Goal: Information Seeking & Learning: Learn about a topic

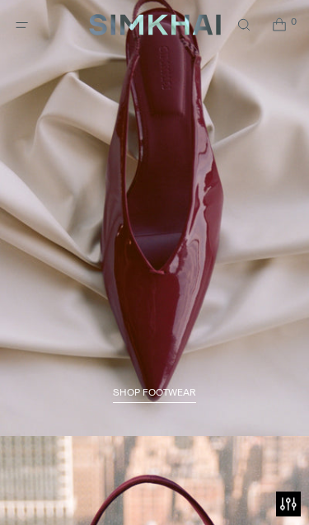
scroll to position [1939, 0]
click at [188, 386] on link "SHOP FOOTWEAR" at bounding box center [154, 394] width 83 height 16
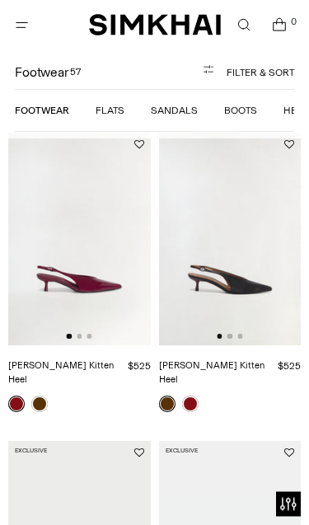
scroll to position [84, 0]
click at [248, 281] on img at bounding box center [230, 239] width 142 height 213
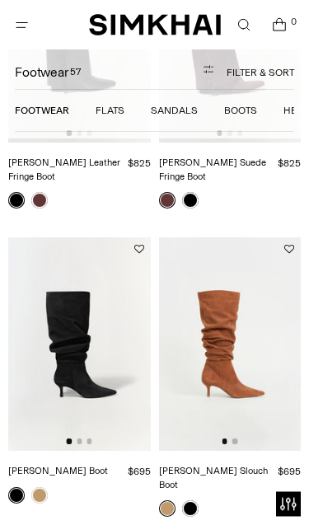
scroll to position [2416, 0]
click at [236, 307] on img at bounding box center [230, 343] width 142 height 213
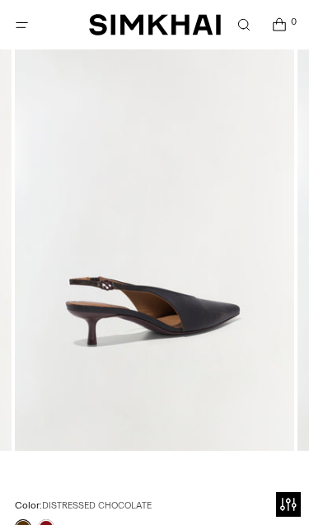
scroll to position [166, 0]
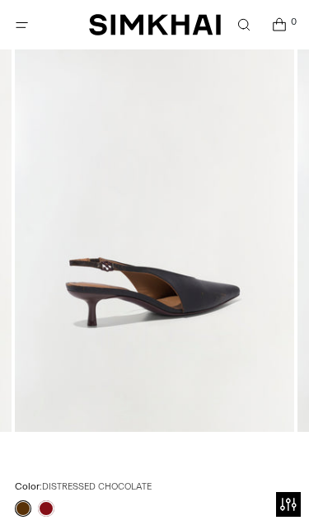
click at [53, 501] on div at bounding box center [35, 508] width 46 height 23
click at [51, 511] on link at bounding box center [46, 508] width 16 height 16
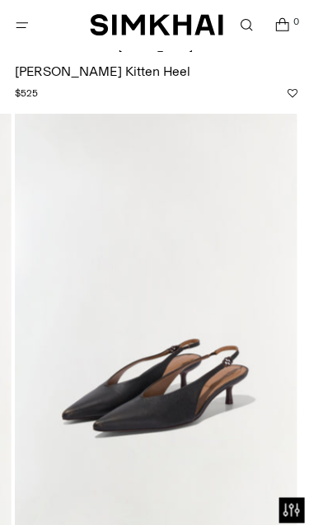
scroll to position [67, 0]
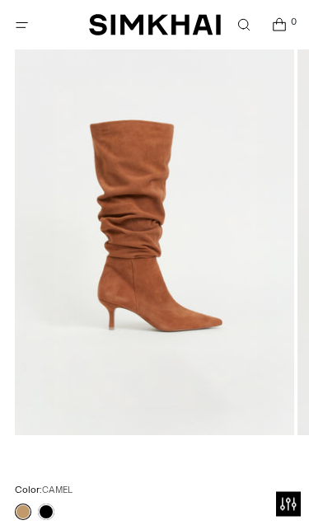
scroll to position [163, 0]
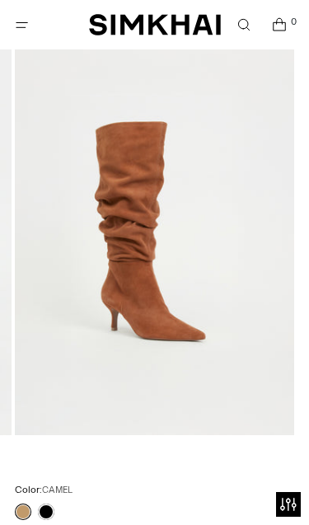
click at [52, 511] on link at bounding box center [46, 511] width 16 height 16
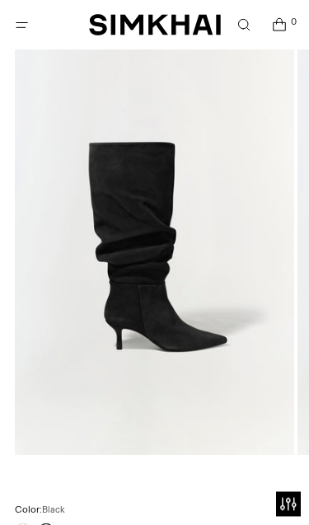
scroll to position [156, 0]
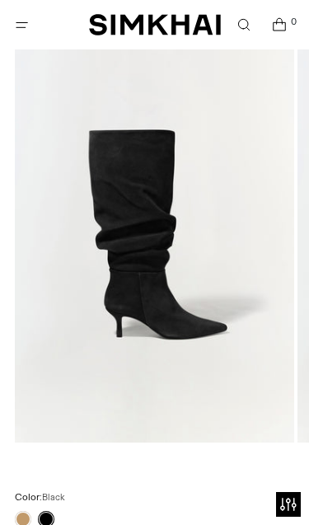
click at [21, 520] on link at bounding box center [23, 519] width 16 height 16
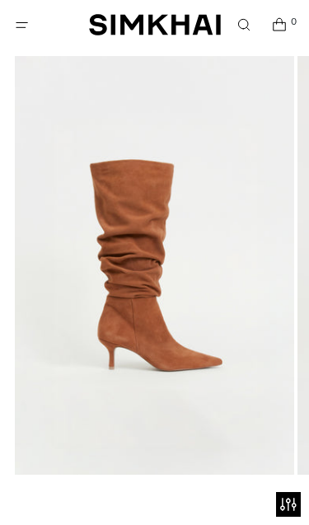
scroll to position [72, 0]
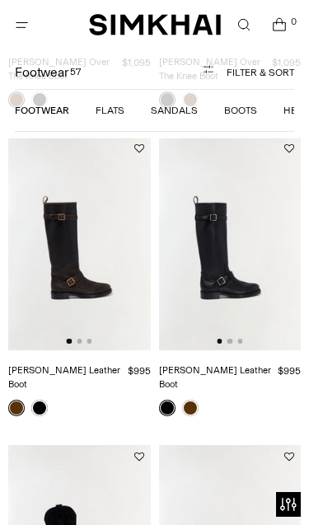
scroll to position [987, 0]
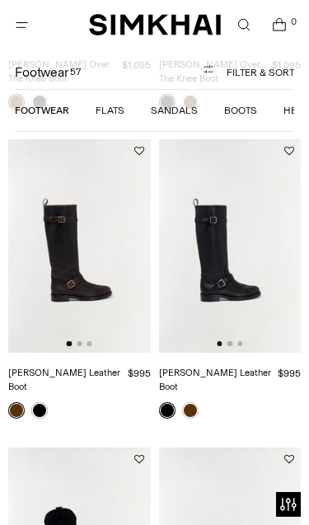
click at [36, 402] on link at bounding box center [39, 410] width 16 height 16
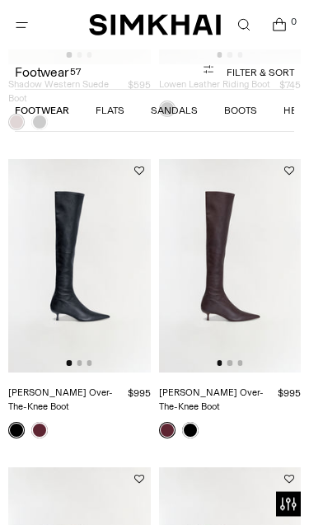
scroll to position [1879, 0]
click at [98, 262] on img at bounding box center [79, 265] width 142 height 213
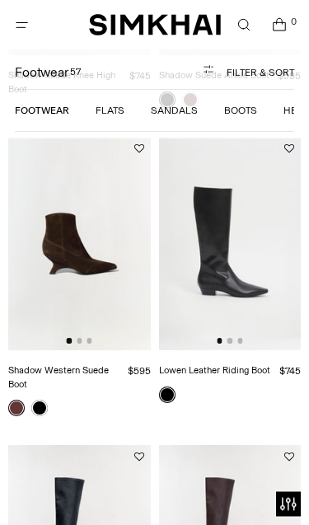
scroll to position [1597, 0]
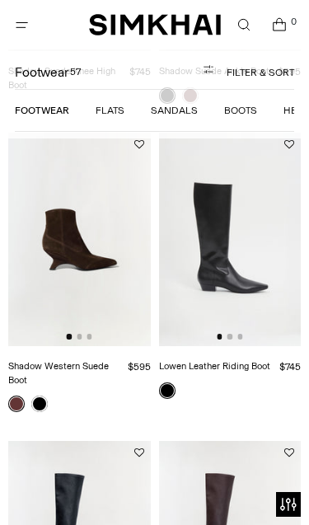
click at [257, 235] on img at bounding box center [230, 239] width 142 height 213
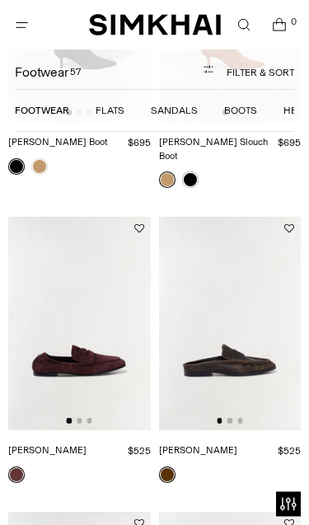
scroll to position [2751, 0]
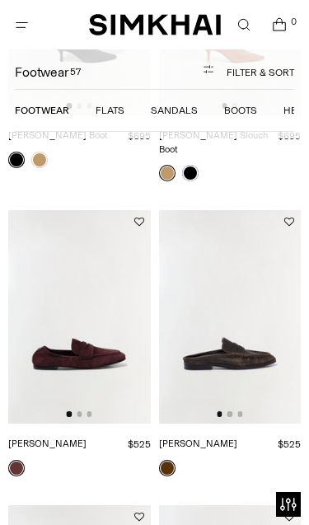
click at [242, 317] on img at bounding box center [230, 316] width 142 height 213
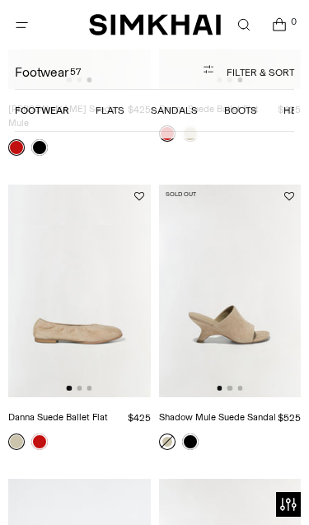
scroll to position [0, 0]
click at [195, 433] on link at bounding box center [190, 441] width 16 height 16
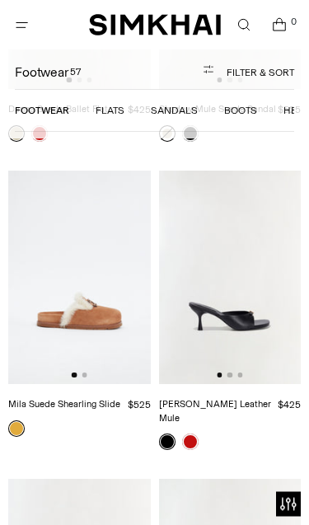
scroll to position [3688, 0]
click at [233, 251] on img at bounding box center [230, 276] width 142 height 213
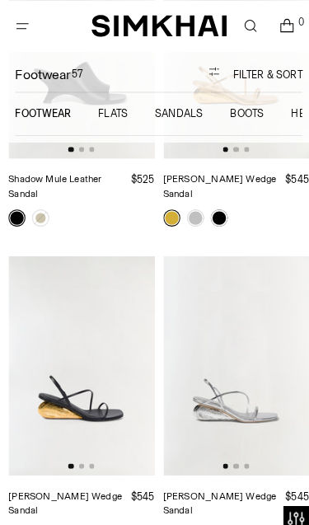
scroll to position [4226, 0]
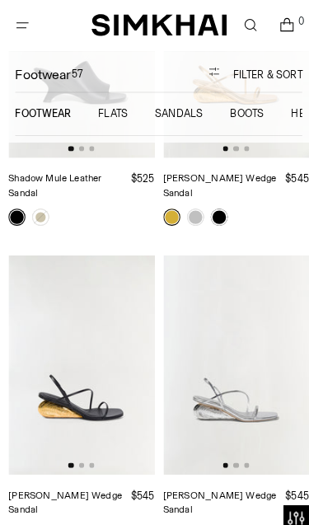
click at [192, 511] on link at bounding box center [190, 519] width 16 height 16
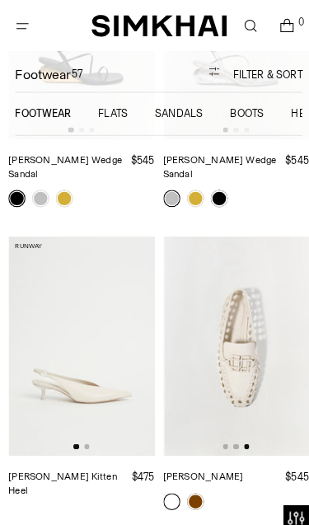
scroll to position [0, 284]
click at [253, 256] on img at bounding box center [230, 336] width 142 height 213
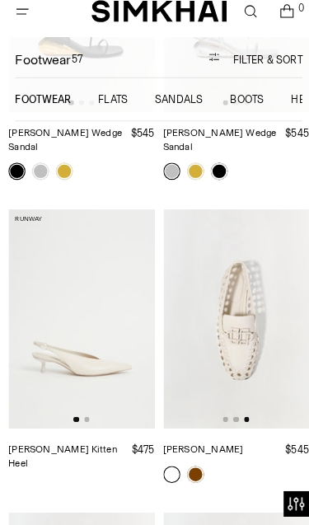
click at [106, 265] on img at bounding box center [79, 323] width 142 height 213
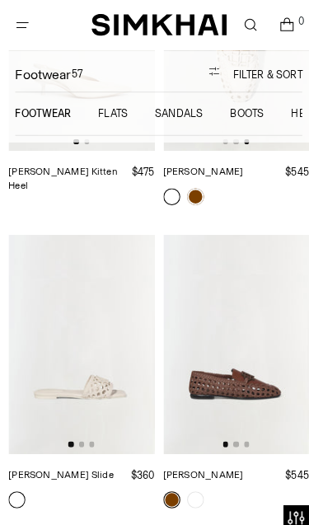
scroll to position [4849, 0]
click at [100, 282] on img at bounding box center [79, 334] width 142 height 213
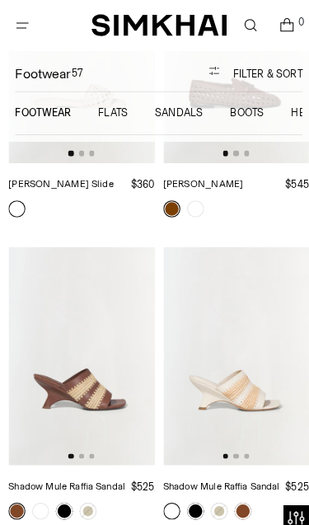
scroll to position [5133, 0]
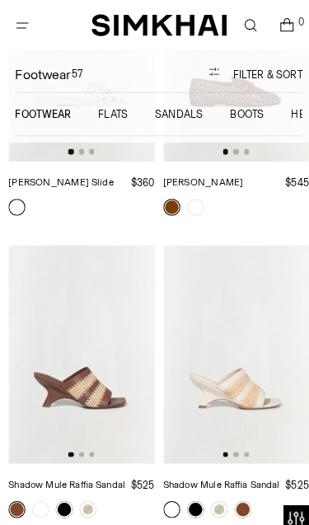
click at [205, 488] on link at bounding box center [213, 496] width 16 height 16
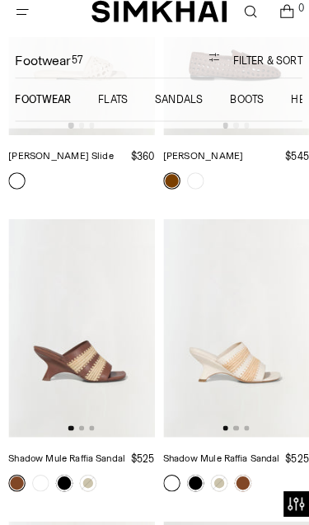
click at [236, 475] on link at bounding box center [236, 483] width 16 height 16
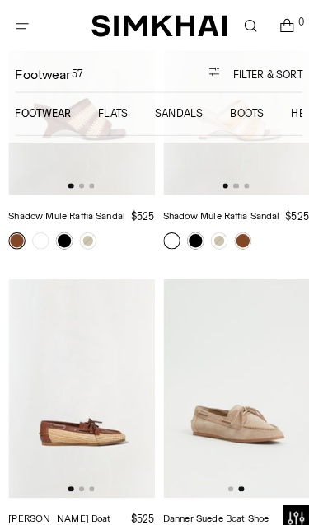
scroll to position [5394, 0]
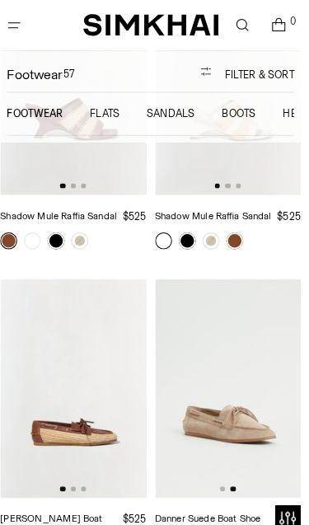
click at [234, 307] on img at bounding box center [230, 378] width 142 height 213
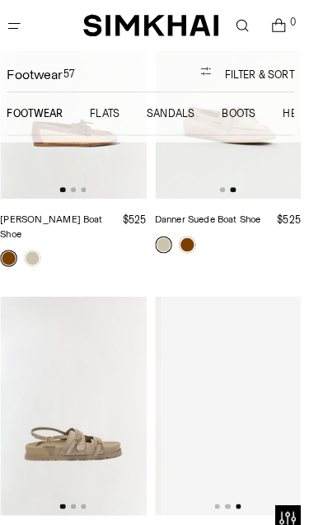
scroll to position [0, 284]
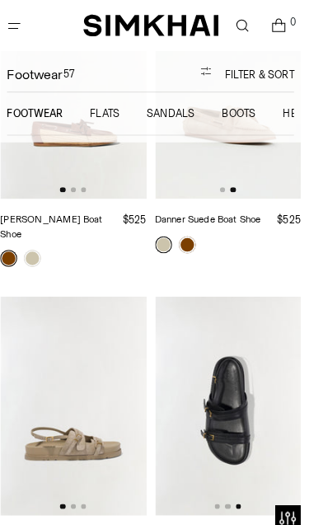
click at [236, 303] on img at bounding box center [230, 394] width 142 height 213
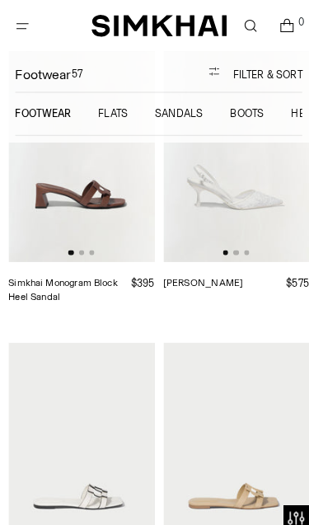
scroll to position [0, 0]
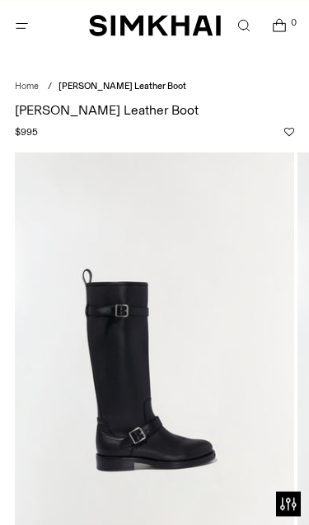
scroll to position [18, 0]
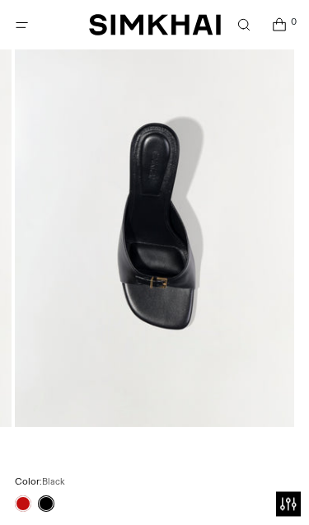
scroll to position [171, 0]
click at [19, 508] on link at bounding box center [23, 503] width 16 height 16
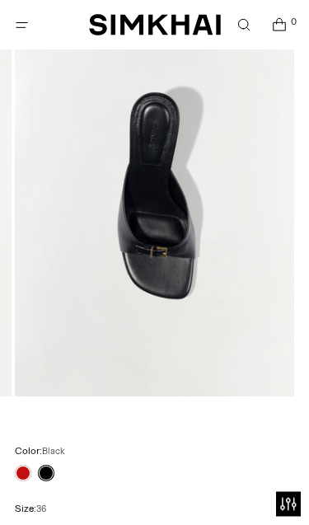
scroll to position [0, 0]
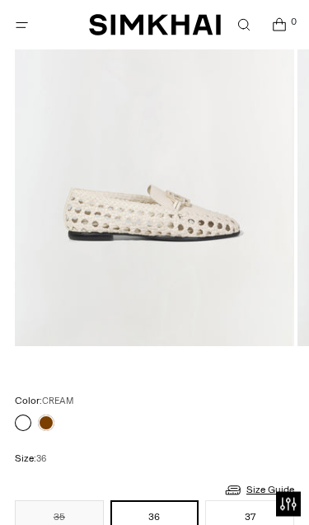
scroll to position [252, 0]
click at [52, 424] on link at bounding box center [46, 422] width 16 height 16
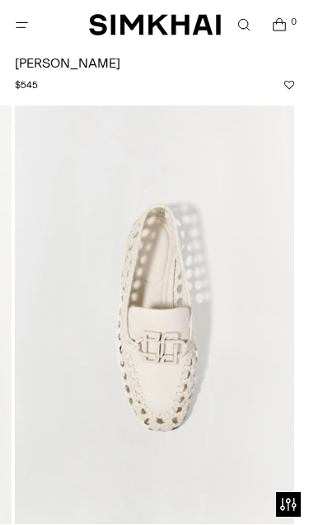
scroll to position [29, 0]
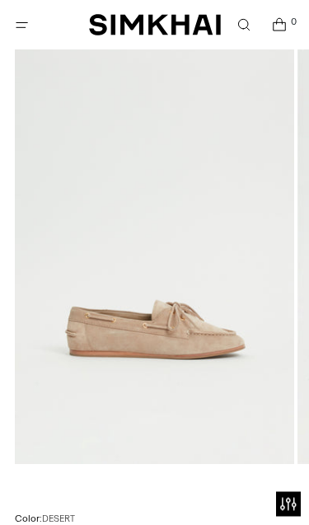
scroll to position [170, 0]
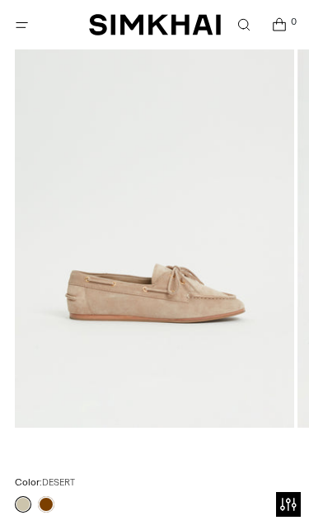
click at [53, 497] on link at bounding box center [46, 504] width 16 height 16
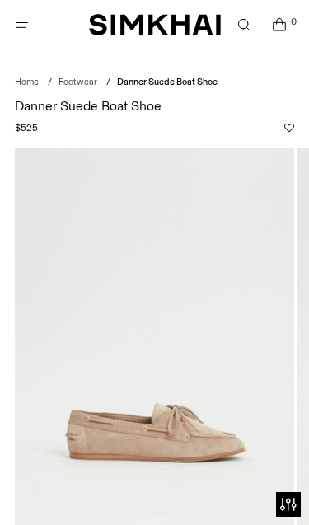
scroll to position [0, 0]
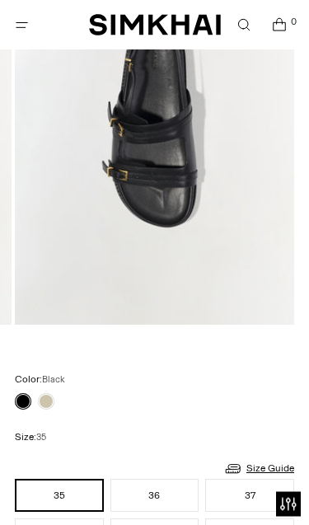
scroll to position [273, 0]
click at [48, 408] on link at bounding box center [46, 401] width 16 height 16
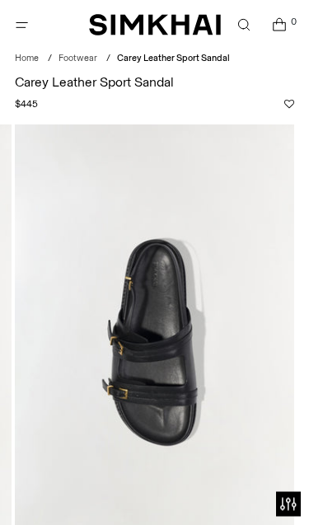
scroll to position [2, 0]
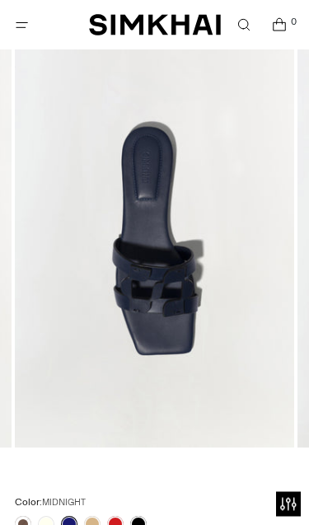
scroll to position [151, 0]
click at [123, 522] on link at bounding box center [115, 524] width 16 height 16
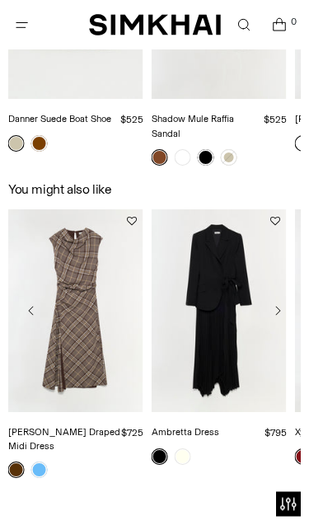
scroll to position [1468, 0]
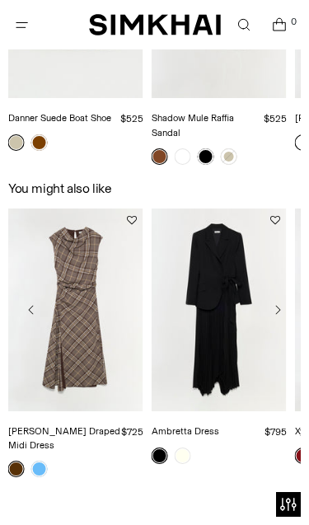
click at [44, 450] on link "[PERSON_NAME] Draped Midi Dress" at bounding box center [64, 438] width 112 height 26
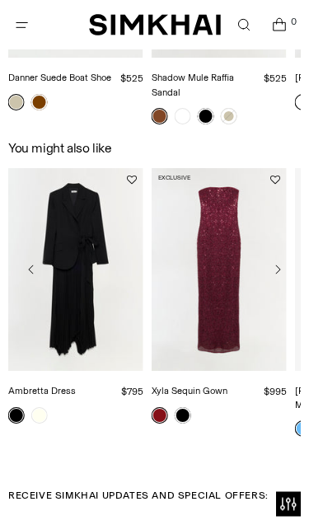
scroll to position [1509, 0]
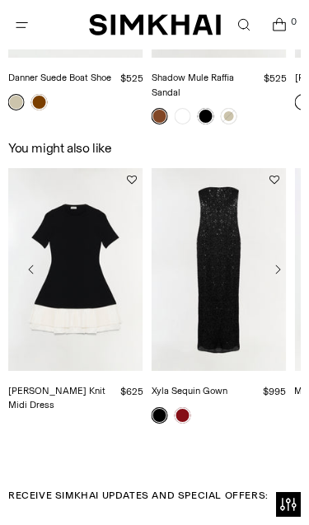
click at [82, 385] on link "[PERSON_NAME] Knit Midi Dress" at bounding box center [56, 398] width 97 height 26
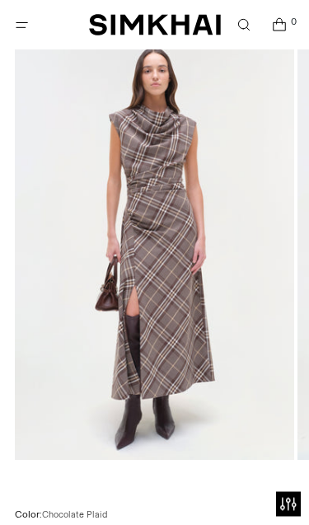
scroll to position [159, 0]
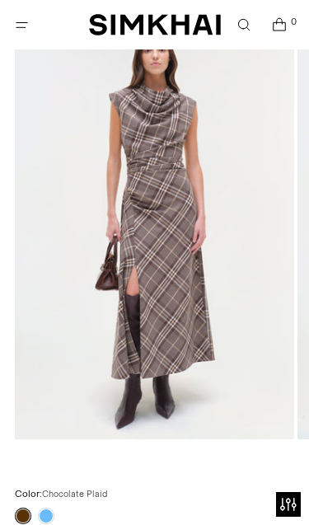
click at [51, 516] on link at bounding box center [46, 515] width 16 height 16
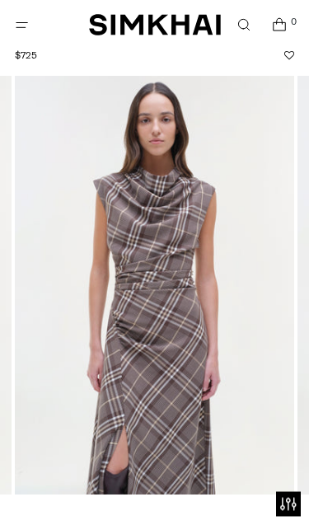
scroll to position [85, 0]
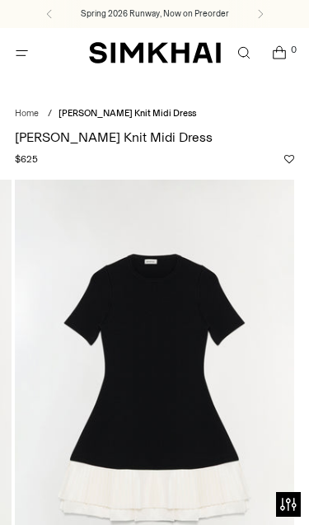
click at [30, 48] on icon "Open menu modal" at bounding box center [21, 52] width 17 height 13
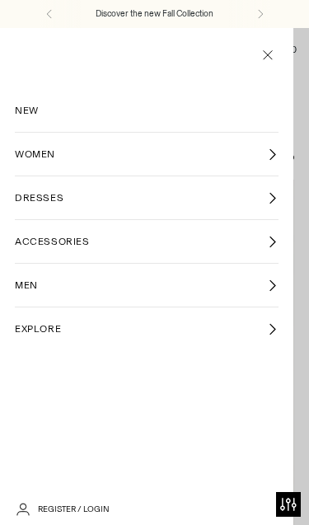
click at [93, 287] on link "MEN" at bounding box center [147, 285] width 264 height 43
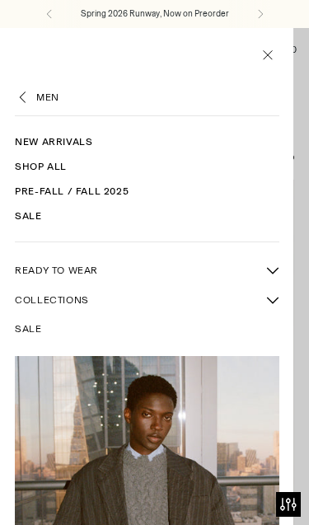
click at [68, 142] on link "New Arrivals" at bounding box center [147, 141] width 264 height 25
click at [60, 167] on link "Shop All" at bounding box center [147, 166] width 264 height 25
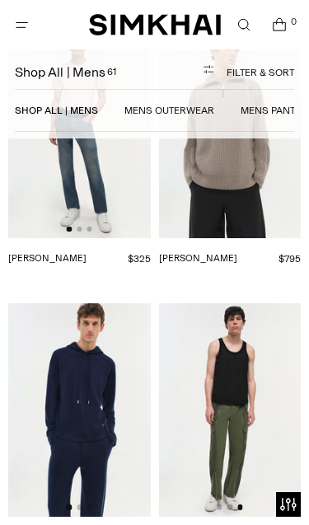
scroll to position [0, 284]
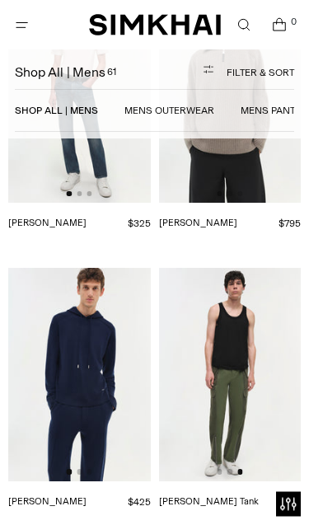
click at [241, 313] on img at bounding box center [230, 374] width 142 height 213
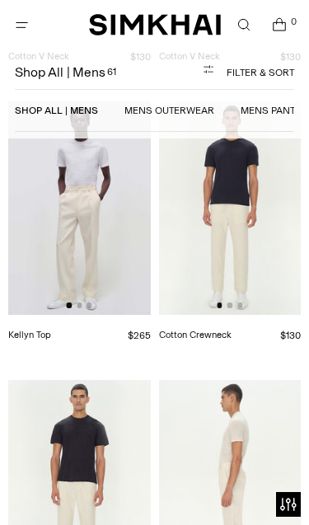
click at [258, 380] on img at bounding box center [230, 486] width 142 height 213
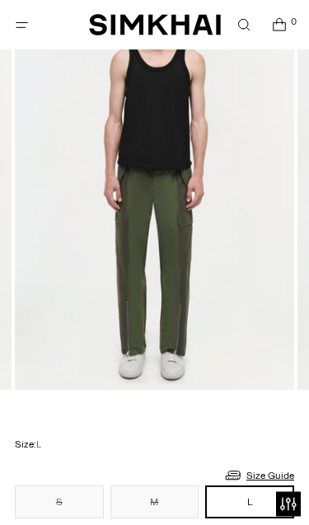
scroll to position [208, 0]
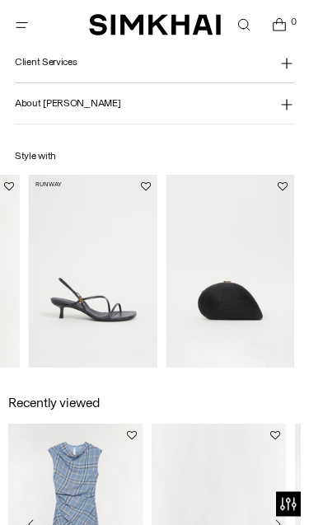
scroll to position [1156, 0]
click at [247, 319] on img "Bridget Corded Shell Clutch" at bounding box center [230, 271] width 128 height 193
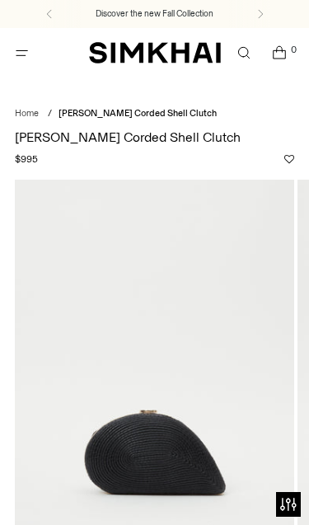
click at [91, 468] on img at bounding box center [154, 389] width 279 height 419
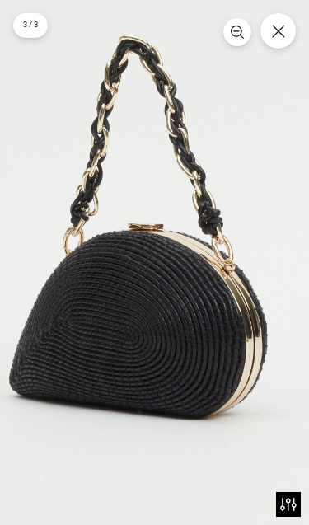
click at [151, 364] on img at bounding box center [144, 178] width 623 height 935
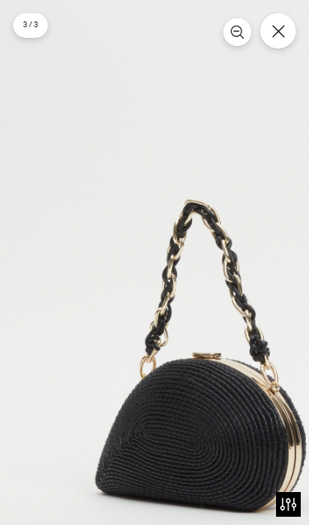
click at [292, 35] on button "Close" at bounding box center [277, 30] width 35 height 35
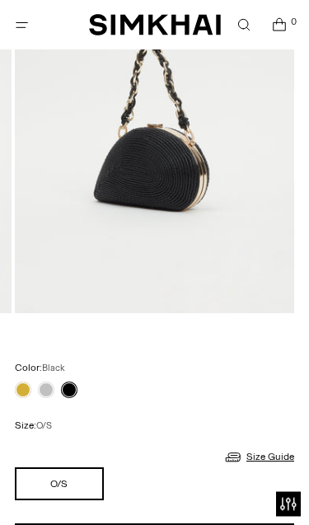
scroll to position [285, 0]
click at [23, 396] on link at bounding box center [23, 389] width 16 height 16
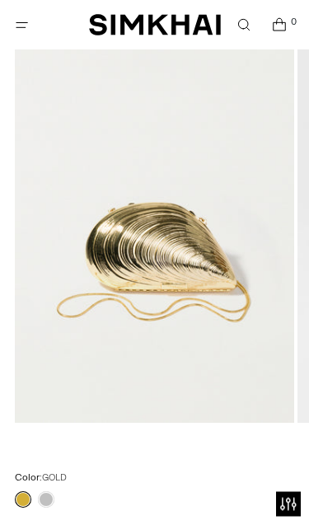
scroll to position [175, 0]
click at [51, 492] on link at bounding box center [46, 499] width 16 height 16
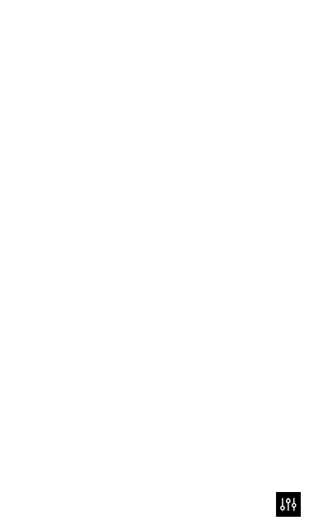
scroll to position [0, 0]
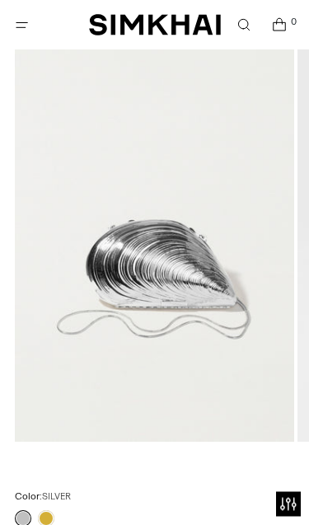
scroll to position [156, 0]
click at [51, 522] on link at bounding box center [46, 518] width 16 height 16
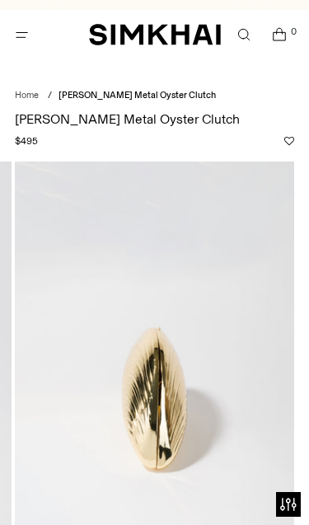
scroll to position [4, 0]
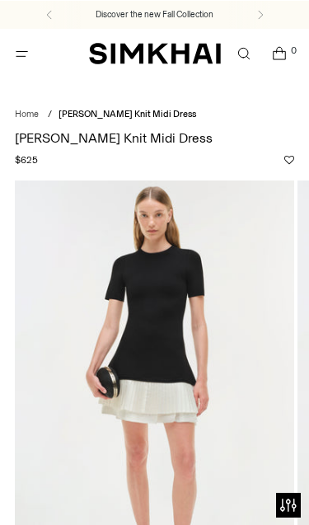
scroll to position [-1, 0]
click at [29, 54] on icon "Open menu modal" at bounding box center [21, 52] width 17 height 13
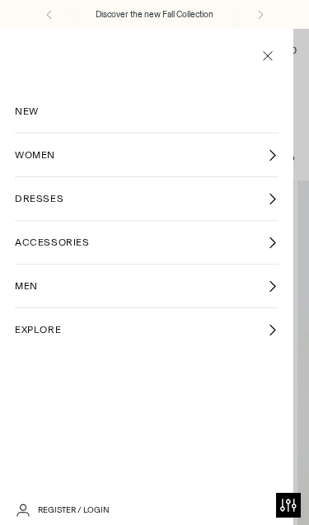
click at [97, 281] on link "MEN" at bounding box center [147, 285] width 264 height 43
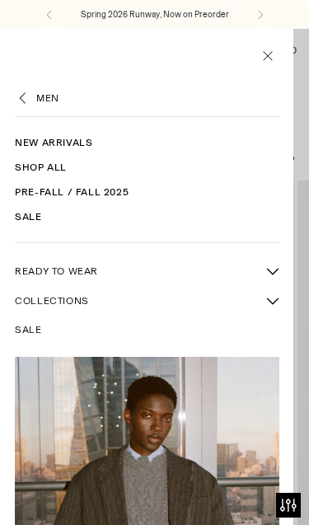
click at [107, 272] on link "READY TO WEAR" at bounding box center [136, 270] width 242 height 28
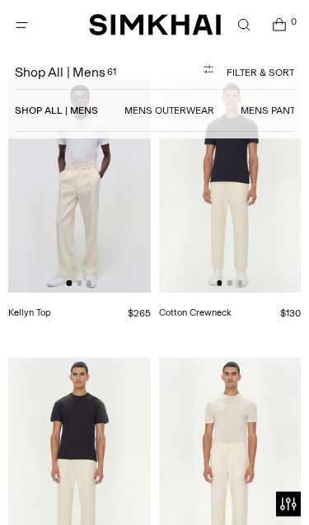
scroll to position [8140, 0]
click at [27, 35] on span "Open menu modal" at bounding box center [21, 25] width 27 height 27
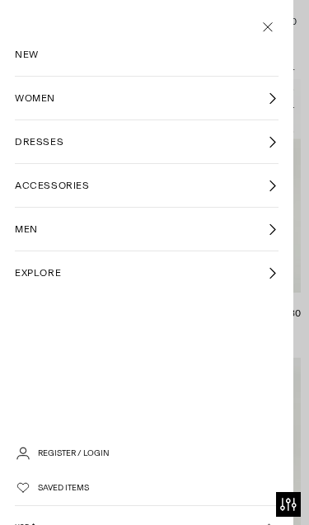
click at [105, 189] on link "ACCESSORIES" at bounding box center [147, 185] width 264 height 43
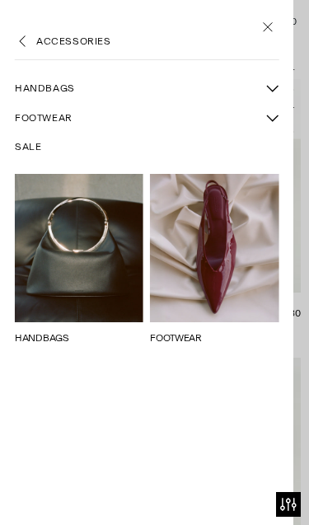
click at [272, 86] on icon "More HANDBAGS sub-items" at bounding box center [273, 89] width 12 height 6
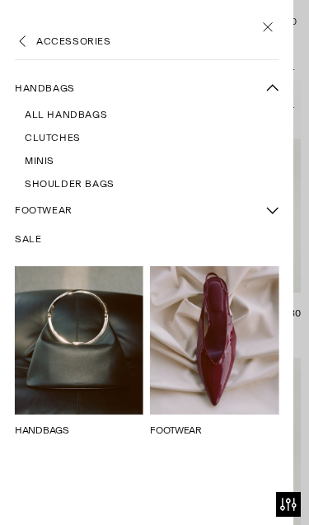
click at [90, 113] on span "All Handbags" at bounding box center [66, 114] width 82 height 15
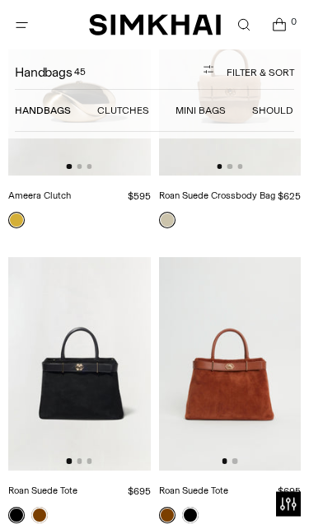
scroll to position [4451, 0]
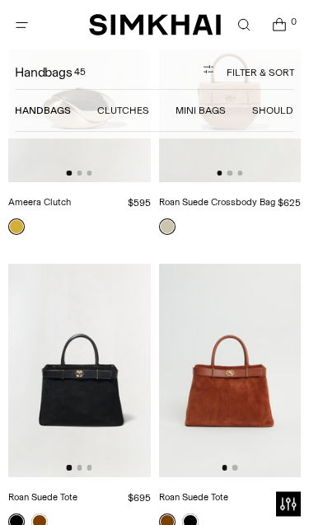
click at [29, 29] on icon "Open menu modal" at bounding box center [21, 24] width 17 height 13
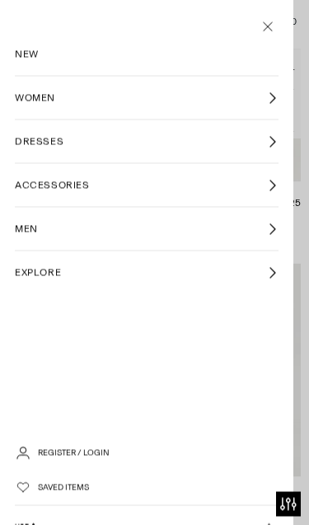
scroll to position [0, 0]
click at [265, 228] on link "MEN" at bounding box center [147, 229] width 264 height 43
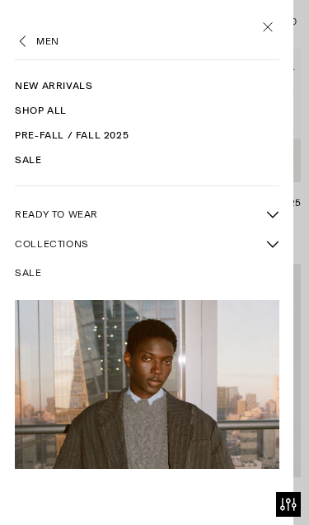
click at [106, 140] on link "Pre-Fall / Fall 2025" at bounding box center [147, 135] width 264 height 25
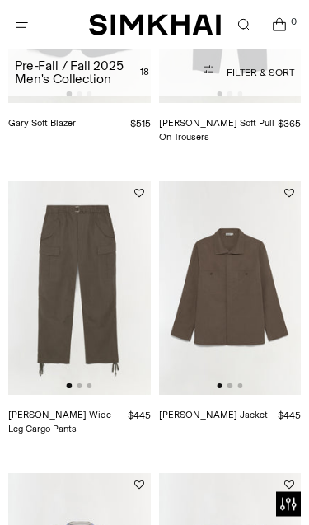
scroll to position [1145, 0]
click at [102, 317] on img at bounding box center [79, 287] width 142 height 213
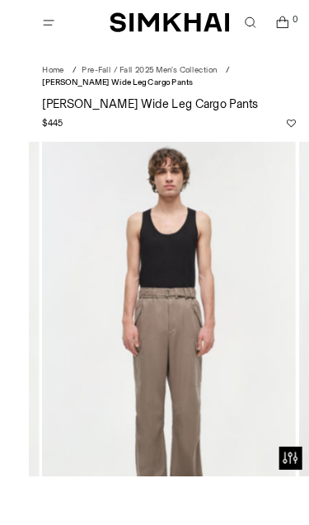
scroll to position [76, 0]
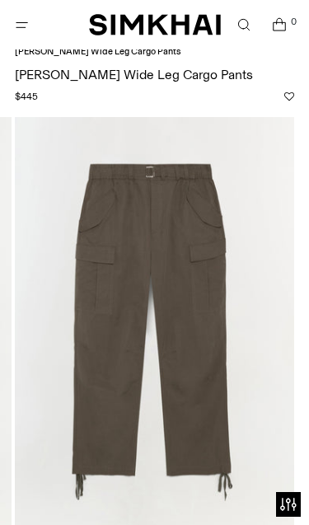
click at [219, 366] on img at bounding box center [154, 326] width 279 height 419
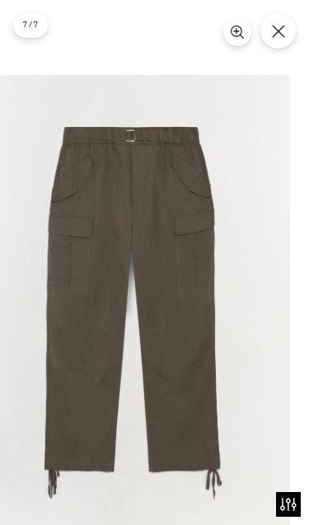
click at [213, 386] on img at bounding box center [135, 307] width 309 height 464
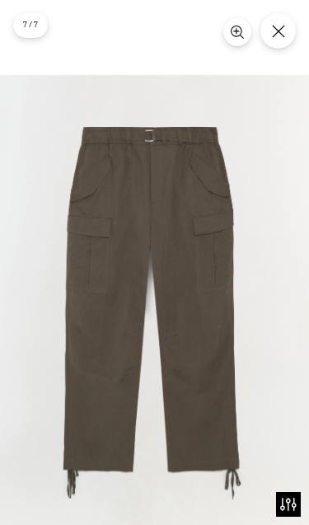
click at [293, 28] on button "Close" at bounding box center [277, 30] width 35 height 35
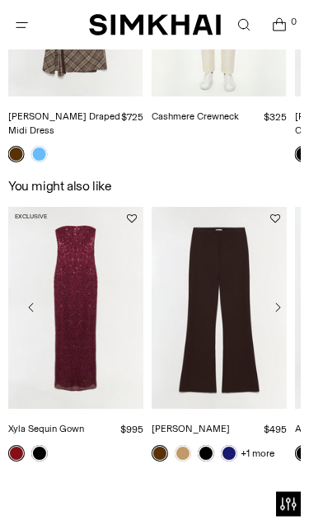
scroll to position [1620, 0]
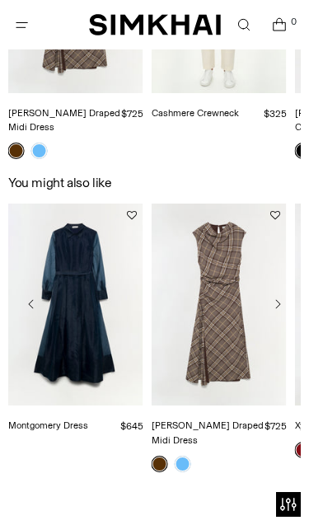
click at [88, 419] on link "Montgomery Dress" at bounding box center [48, 425] width 80 height 12
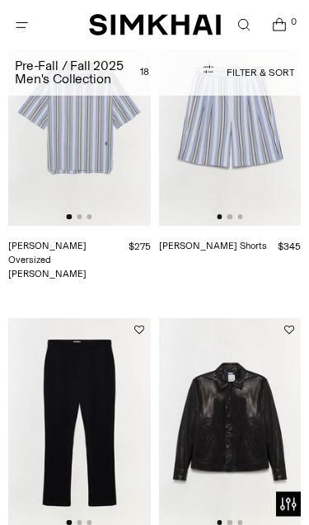
scroll to position [1603, 0]
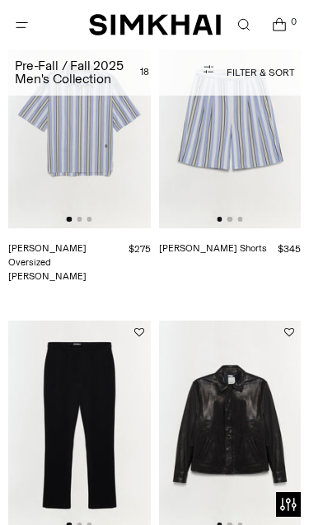
click at [25, 26] on icon "Open menu modal" at bounding box center [21, 24] width 17 height 13
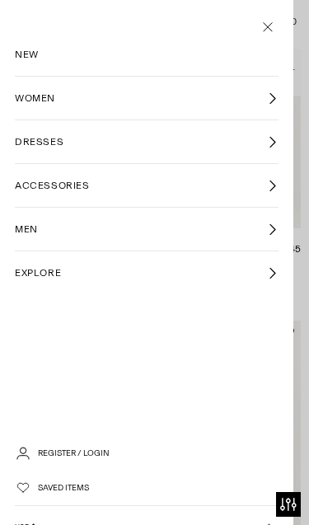
scroll to position [0, 0]
click at [274, 280] on link "EXPLORE" at bounding box center [147, 272] width 264 height 43
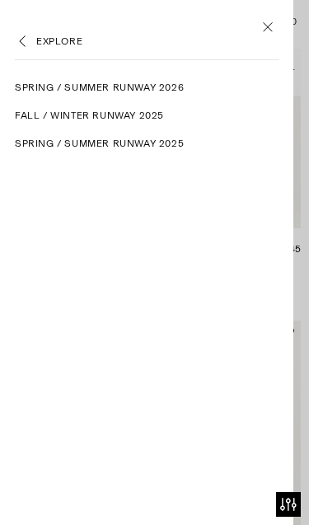
click at [159, 82] on span "Spring / Summer Runway 2026" at bounding box center [99, 87] width 169 height 15
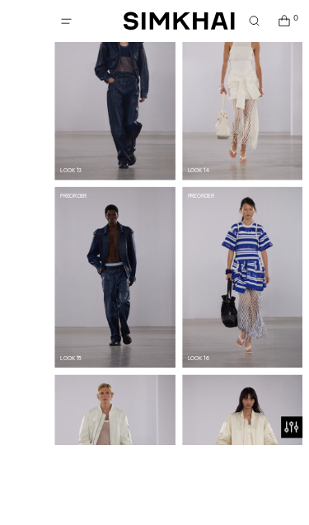
scroll to position [2048, 0]
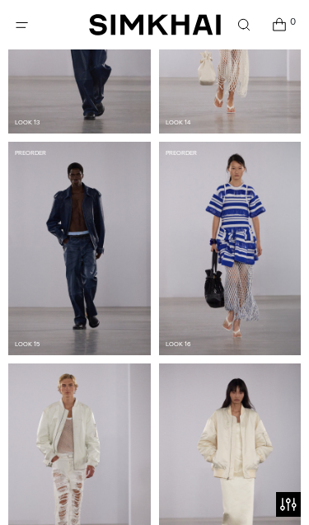
click at [88, 255] on img at bounding box center [79, 248] width 142 height 213
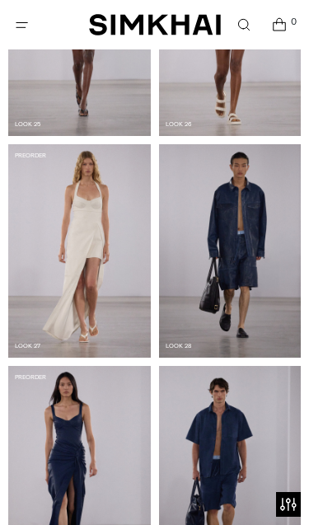
scroll to position [3372, 0]
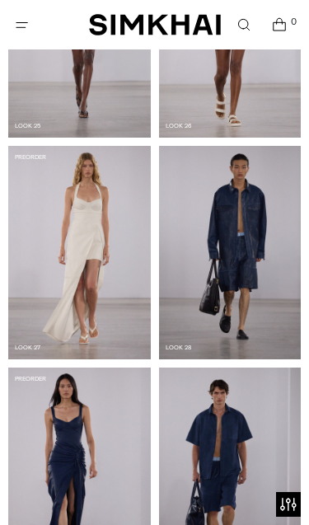
click at [254, 294] on img at bounding box center [230, 252] width 142 height 213
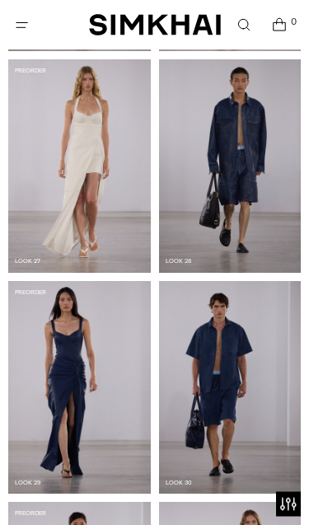
scroll to position [3459, 0]
click at [243, 377] on img at bounding box center [230, 387] width 142 height 213
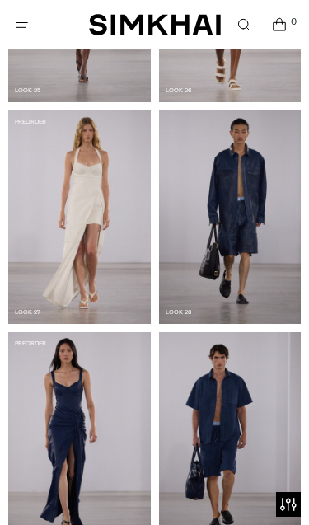
scroll to position [3407, 0]
click at [232, 427] on img at bounding box center [230, 439] width 142 height 213
click at [241, 417] on img at bounding box center [230, 439] width 142 height 213
click at [268, 405] on img at bounding box center [230, 439] width 142 height 213
click at [230, 454] on img at bounding box center [230, 439] width 142 height 213
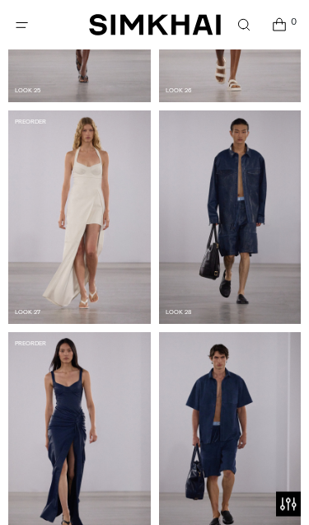
click at [236, 462] on img at bounding box center [230, 439] width 142 height 213
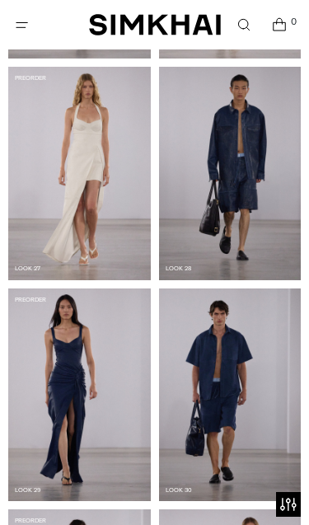
scroll to position [3452, 0]
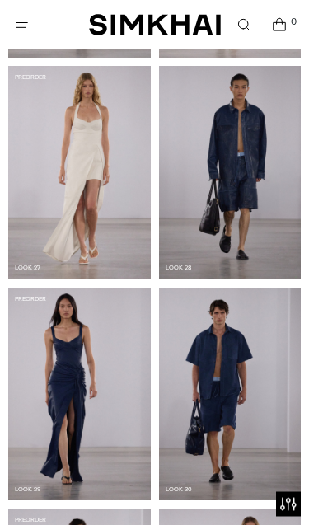
click at [240, 366] on img at bounding box center [230, 394] width 142 height 213
click at [245, 352] on img at bounding box center [230, 394] width 142 height 213
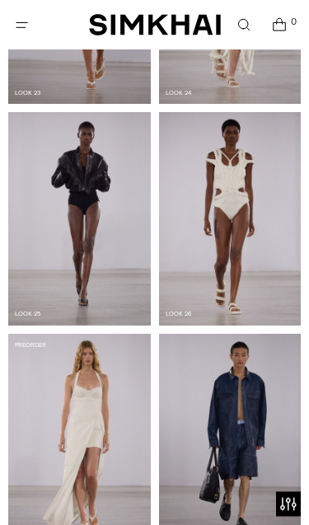
scroll to position [3185, 0]
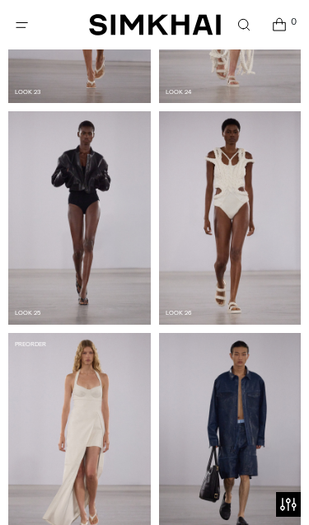
click at [256, 409] on img at bounding box center [230, 439] width 142 height 213
click at [259, 419] on img at bounding box center [230, 439] width 142 height 213
click at [259, 418] on img at bounding box center [230, 439] width 142 height 213
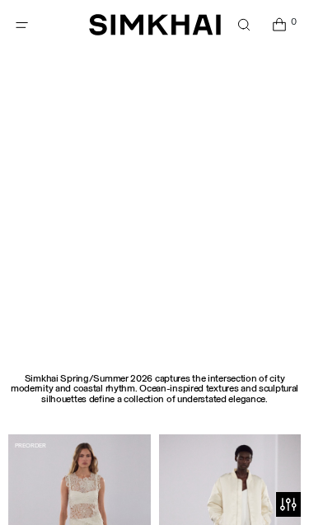
scroll to position [0, 0]
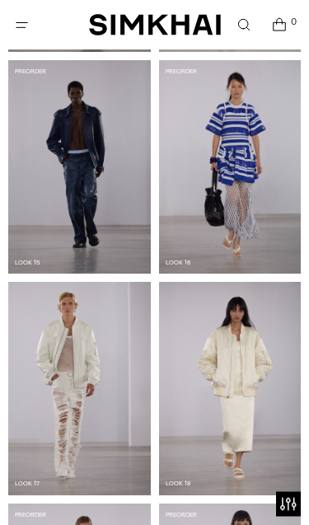
scroll to position [2126, 0]
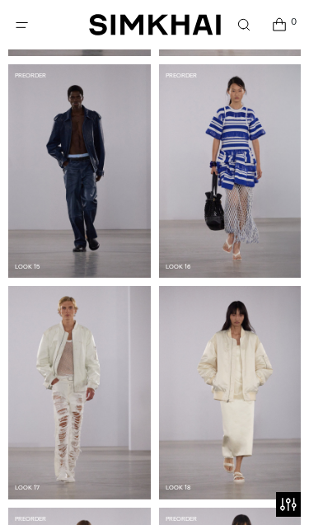
click at [94, 196] on img at bounding box center [79, 170] width 142 height 213
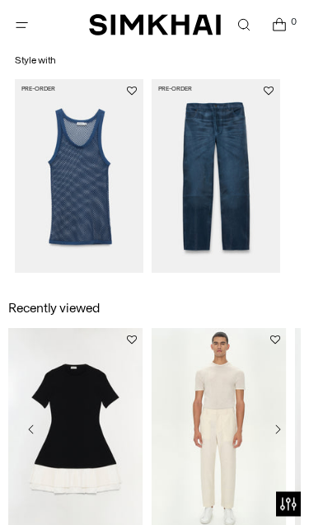
scroll to position [1249, 0]
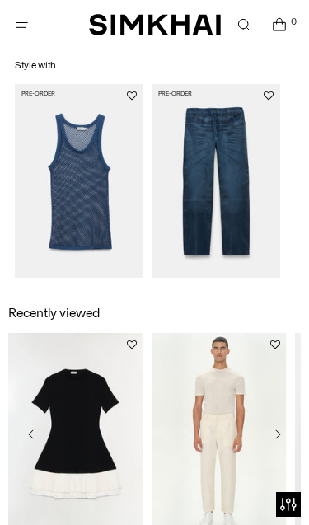
click at [236, 208] on img "Walt Dad Pant" at bounding box center [216, 180] width 128 height 193
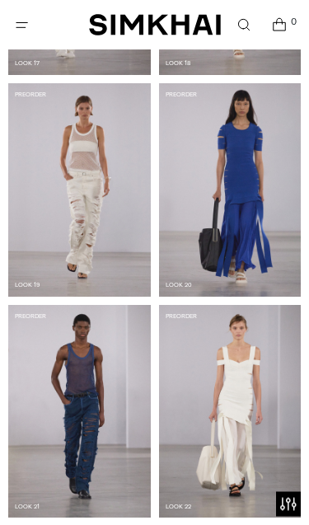
scroll to position [2550, 0]
click at [102, 443] on img at bounding box center [79, 411] width 142 height 213
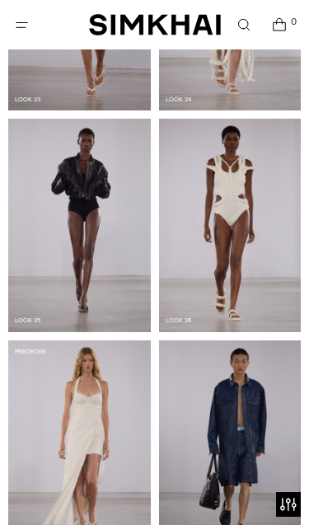
scroll to position [3222, 0]
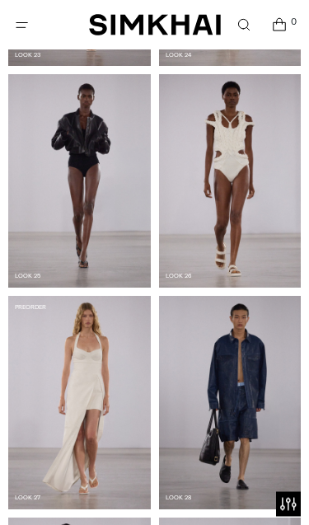
click at [259, 388] on img at bounding box center [230, 402] width 142 height 213
click at [230, 386] on img at bounding box center [230, 402] width 142 height 213
click at [184, 497] on img at bounding box center [230, 402] width 142 height 213
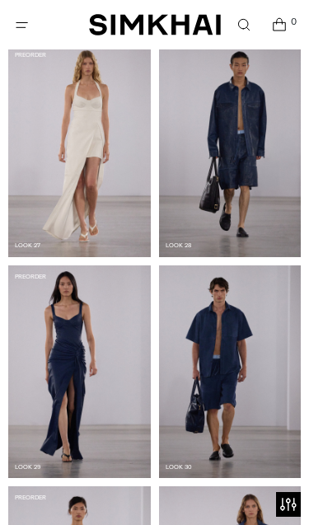
scroll to position [3475, 0]
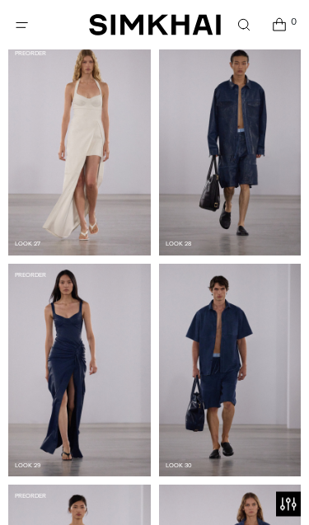
click at [243, 376] on img at bounding box center [230, 370] width 142 height 213
click at [236, 376] on img at bounding box center [230, 370] width 142 height 213
click at [231, 379] on img at bounding box center [230, 370] width 142 height 213
click at [226, 308] on img at bounding box center [230, 370] width 142 height 213
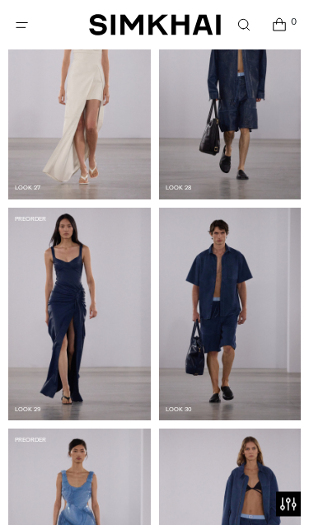
click at [223, 330] on img at bounding box center [230, 314] width 142 height 213
click at [219, 311] on img at bounding box center [230, 314] width 142 height 213
click at [221, 300] on img at bounding box center [230, 314] width 142 height 213
click at [224, 324] on img at bounding box center [230, 314] width 142 height 213
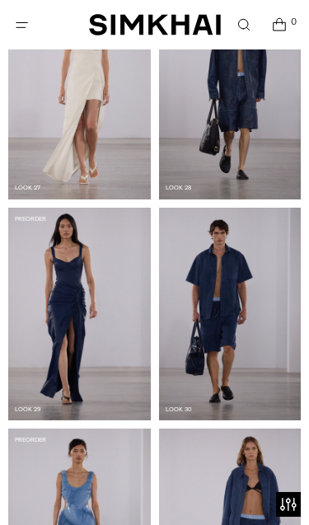
click at [222, 345] on img at bounding box center [230, 314] width 142 height 213
click at [181, 409] on img at bounding box center [230, 314] width 142 height 213
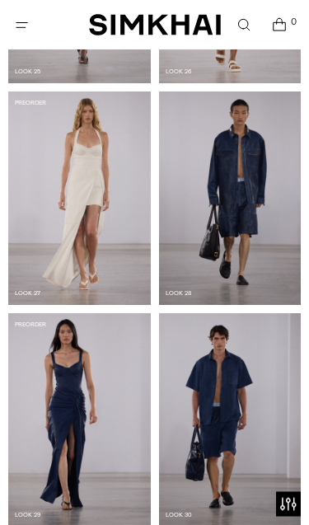
scroll to position [3544, 0]
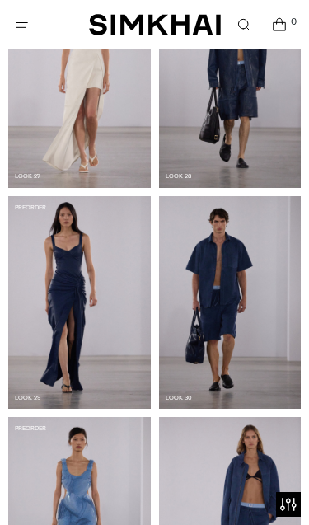
click at [229, 356] on img at bounding box center [230, 302] width 142 height 213
click at [186, 398] on img at bounding box center [230, 302] width 142 height 213
click at [181, 401] on img at bounding box center [230, 302] width 142 height 213
click at [231, 361] on img at bounding box center [230, 302] width 142 height 213
click at [239, 329] on img at bounding box center [230, 302] width 142 height 213
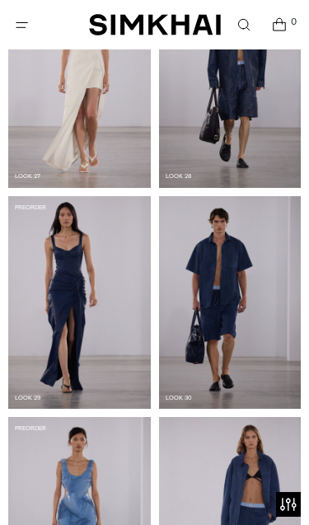
click at [245, 279] on img at bounding box center [230, 302] width 142 height 213
click at [218, 296] on img at bounding box center [230, 302] width 142 height 213
click at [240, 289] on img at bounding box center [230, 302] width 142 height 213
click at [244, 343] on img at bounding box center [230, 302] width 142 height 213
click at [230, 292] on img at bounding box center [230, 302] width 142 height 213
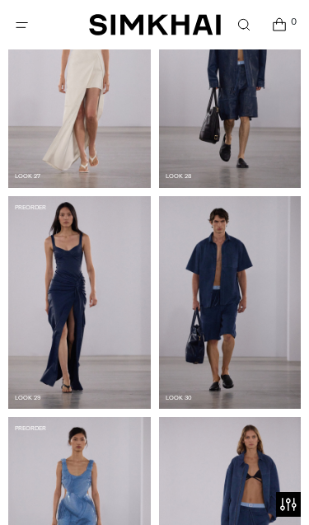
click at [233, 282] on img at bounding box center [230, 302] width 142 height 213
click at [237, 296] on img at bounding box center [230, 302] width 142 height 213
click at [221, 309] on img at bounding box center [230, 302] width 142 height 213
click at [229, 311] on img at bounding box center [230, 302] width 142 height 213
click at [236, 302] on img at bounding box center [230, 302] width 142 height 213
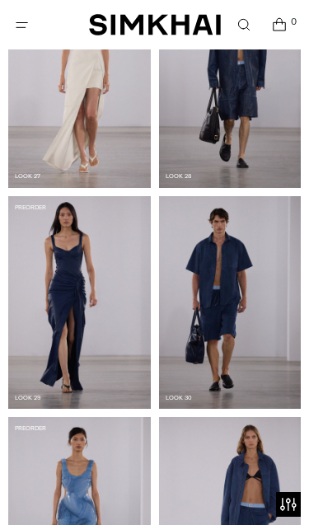
click at [232, 312] on img at bounding box center [230, 302] width 142 height 213
click at [230, 353] on img at bounding box center [230, 302] width 142 height 213
click at [232, 342] on img at bounding box center [230, 302] width 142 height 213
click at [233, 343] on img at bounding box center [230, 302] width 142 height 213
click at [235, 352] on img at bounding box center [230, 302] width 142 height 213
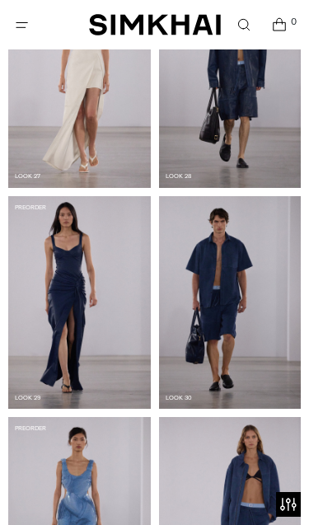
click at [235, 346] on img at bounding box center [230, 302] width 142 height 213
click at [237, 343] on img at bounding box center [230, 302] width 142 height 213
click at [254, 497] on img at bounding box center [230, 523] width 142 height 213
click at [236, 317] on img at bounding box center [230, 302] width 142 height 213
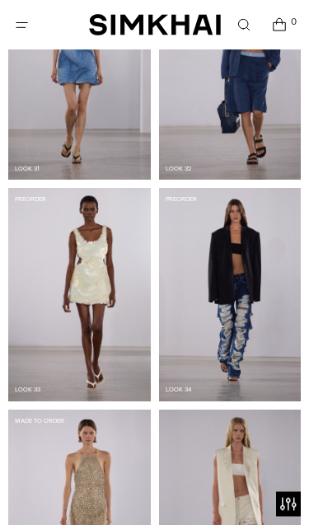
scroll to position [3995, 0]
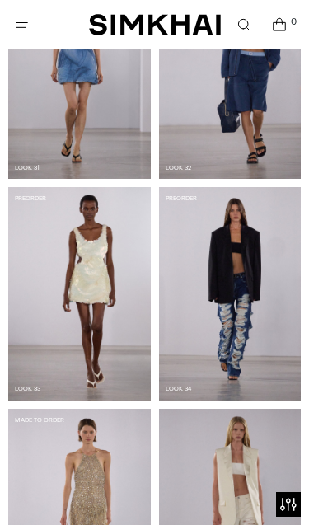
click at [254, 329] on img at bounding box center [230, 293] width 142 height 213
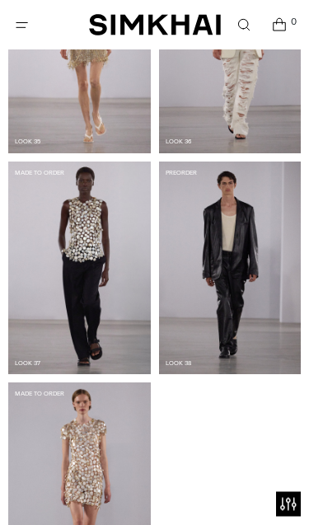
scroll to position [4464, 0]
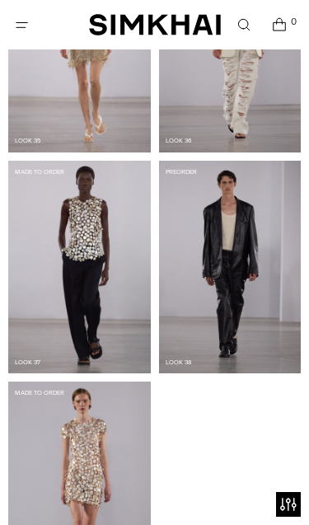
click at [258, 311] on img at bounding box center [230, 267] width 142 height 213
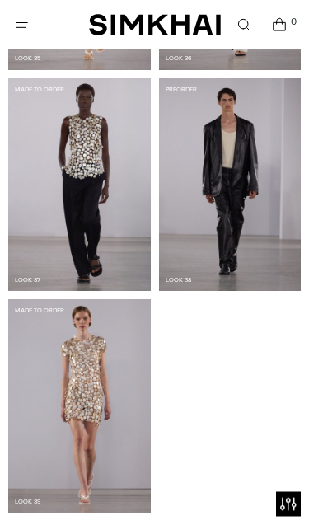
scroll to position [4549, 0]
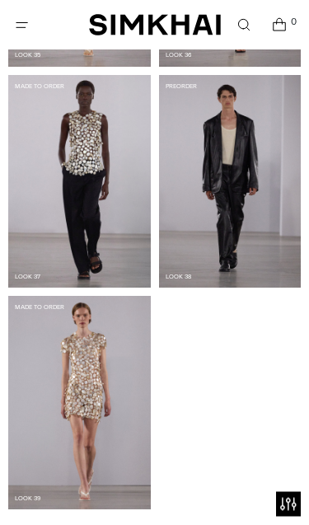
click at [105, 415] on img at bounding box center [79, 402] width 142 height 213
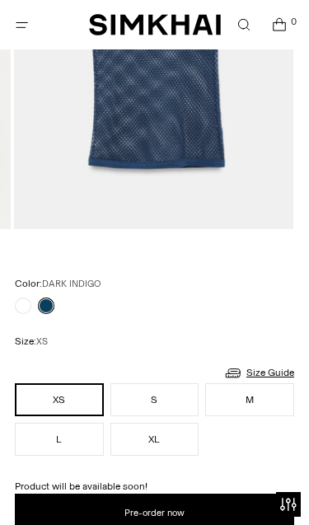
scroll to position [371, 0]
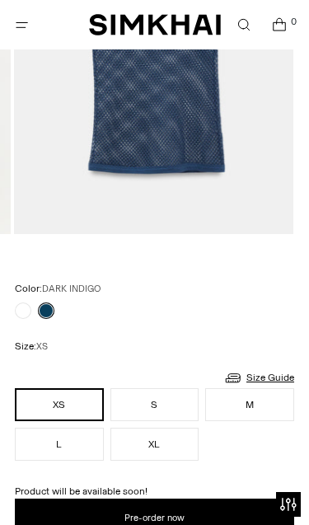
click at [27, 315] on link at bounding box center [23, 310] width 16 height 16
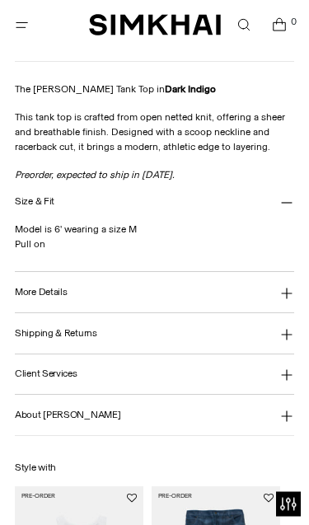
scroll to position [852, 0]
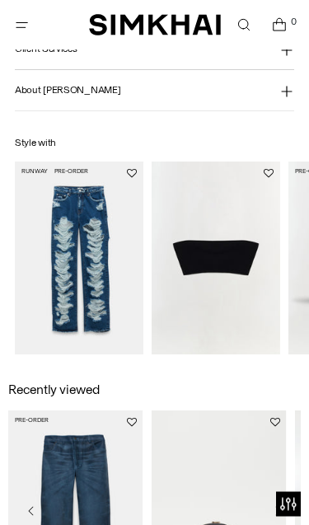
scroll to position [1337, 0]
click at [97, 316] on img "Caelum High Waist Distressed Pant" at bounding box center [79, 257] width 128 height 193
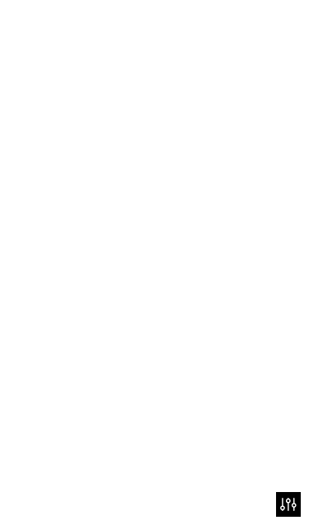
scroll to position [0, 0]
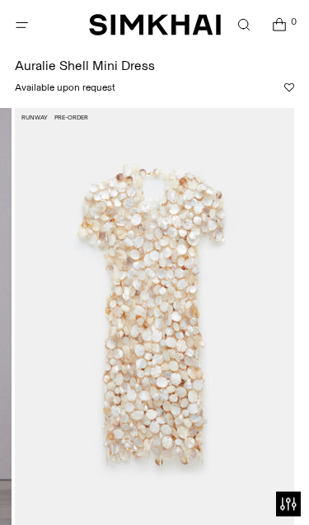
scroll to position [72, 0]
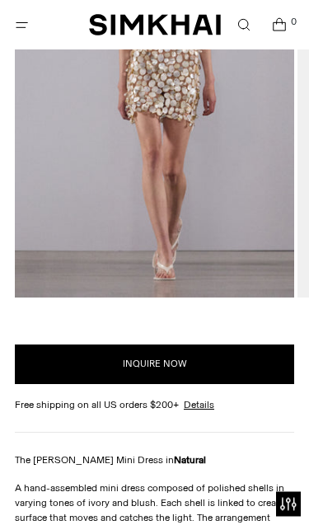
click at [212, 199] on img at bounding box center [154, 89] width 279 height 419
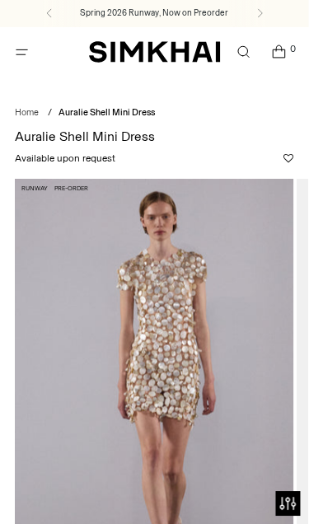
scroll to position [0, 0]
